Goal: Check status

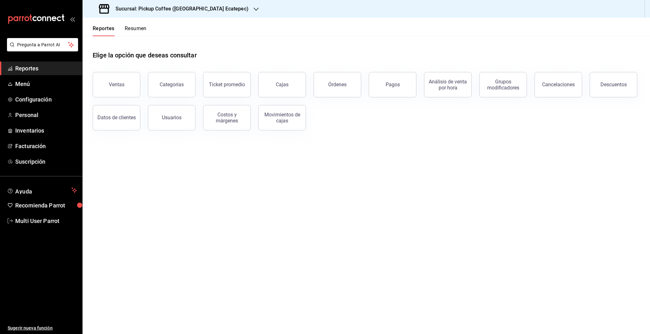
click at [134, 30] on button "Resumen" at bounding box center [136, 30] width 22 height 11
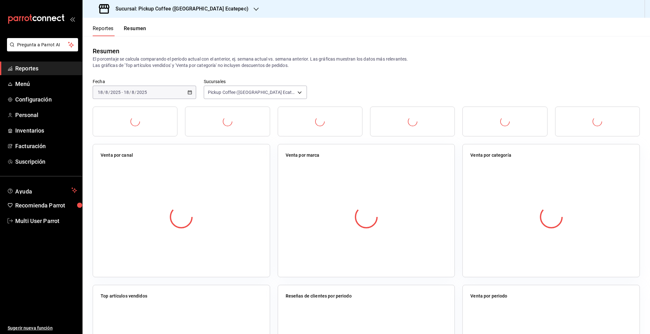
click at [214, 10] on h3 "Sucursal: Pickup Coffee ([GEOGRAPHIC_DATA] Ecatepec)" at bounding box center [179, 9] width 138 height 8
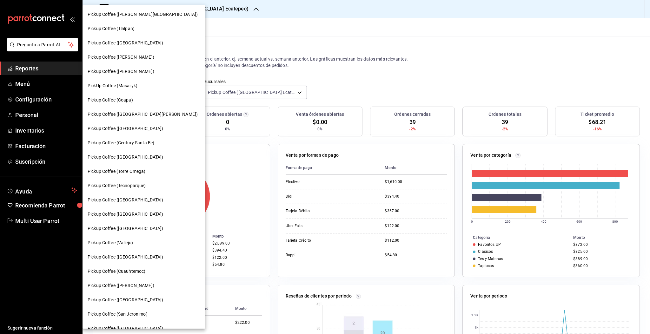
click at [128, 86] on span "PickUp Coffee (Masaryk)" at bounding box center [113, 86] width 50 height 7
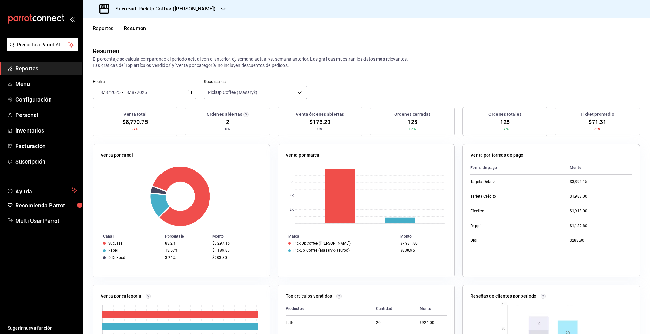
scroll to position [21, 0]
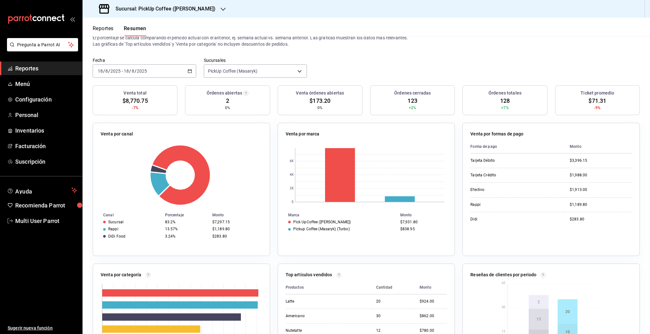
click at [125, 70] on input "18" at bounding box center [127, 71] width 6 height 5
click at [426, 50] on div "Resumen El porcentaje se calcula comparando el período actual con el anterior, …" at bounding box center [367, 36] width 568 height 43
click at [481, 53] on div "Resumen El porcentaje se calcula comparando el período actual con el anterior, …" at bounding box center [367, 36] width 568 height 43
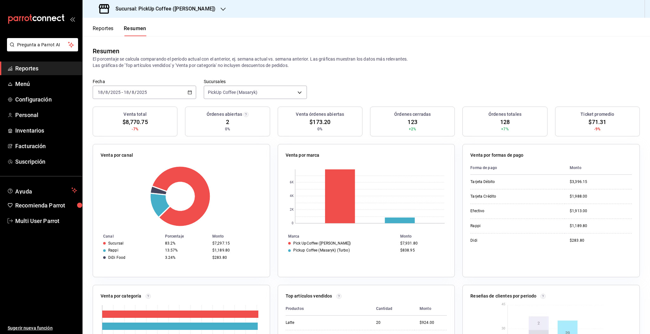
drag, startPoint x: 473, startPoint y: 60, endPoint x: 468, endPoint y: 61, distance: 5.1
click at [473, 60] on p "El porcentaje se calcula comparando el período actual con el anterior, ej. sema…" at bounding box center [366, 62] width 547 height 13
click at [147, 92] on div "[DATE] [DATE]" at bounding box center [135, 92] width 25 height 5
click at [113, 182] on span "Rango de fechas" at bounding box center [122, 183] width 49 height 7
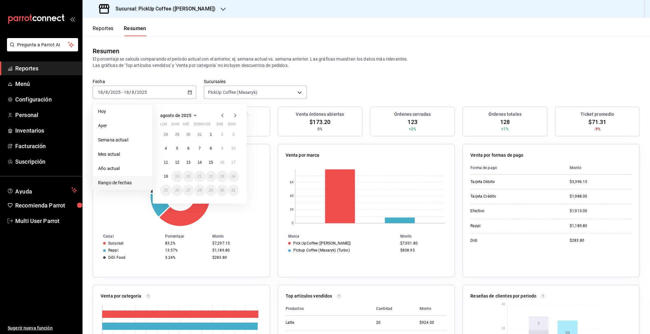
click at [224, 115] on icon "button" at bounding box center [223, 116] width 8 height 8
click at [176, 136] on abbr "1" at bounding box center [177, 137] width 2 height 4
click at [200, 191] on abbr "31" at bounding box center [200, 193] width 4 height 4
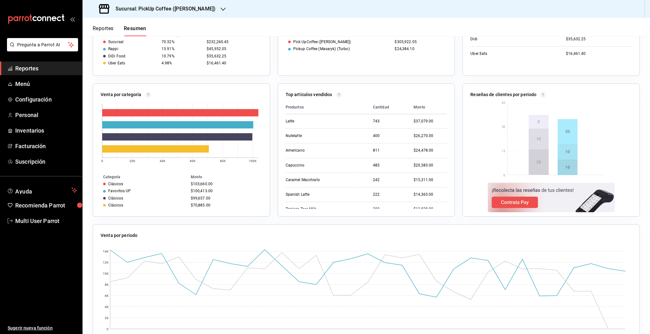
scroll to position [211, 0]
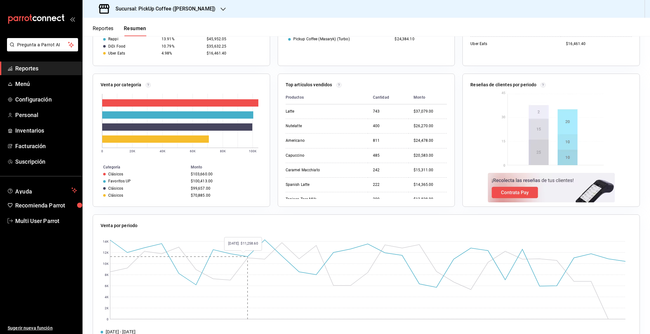
drag, startPoint x: 251, startPoint y: 244, endPoint x: 182, endPoint y: 266, distance: 73.0
click at [182, 266] on rect at bounding box center [368, 279] width 516 height 79
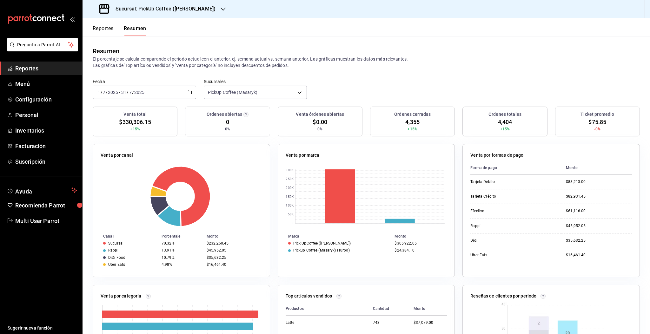
click at [31, 66] on span "Reportes" at bounding box center [46, 68] width 62 height 9
